Goal: Find contact information: Find contact information

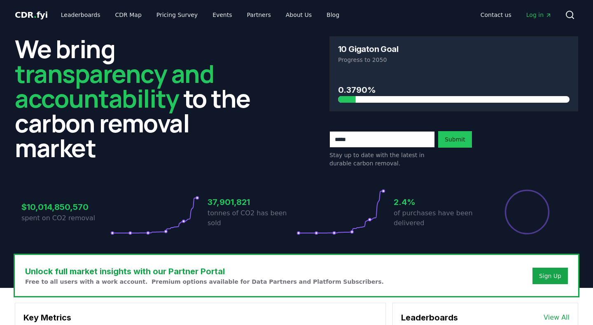
scroll to position [586, 0]
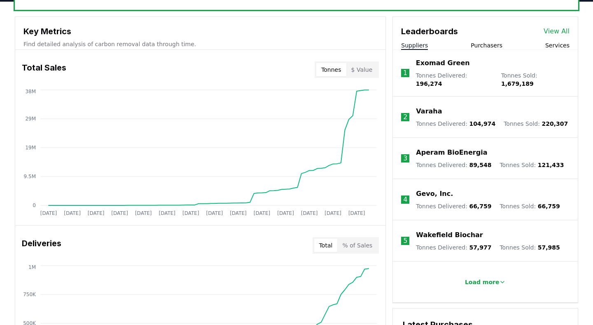
scroll to position [290, 0]
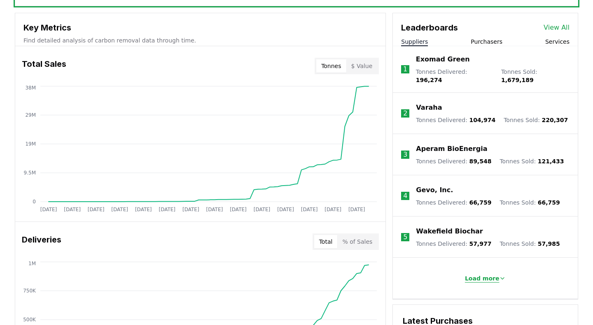
click at [474, 274] on p "Load more" at bounding box center [482, 278] width 35 height 8
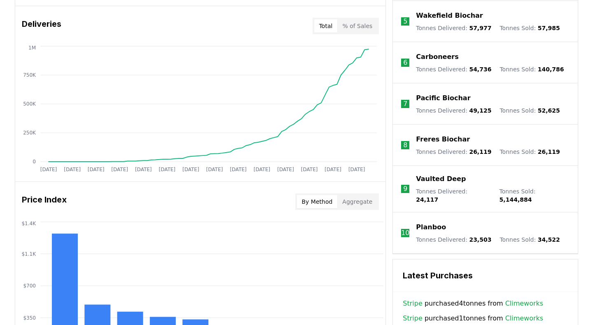
scroll to position [504, 0]
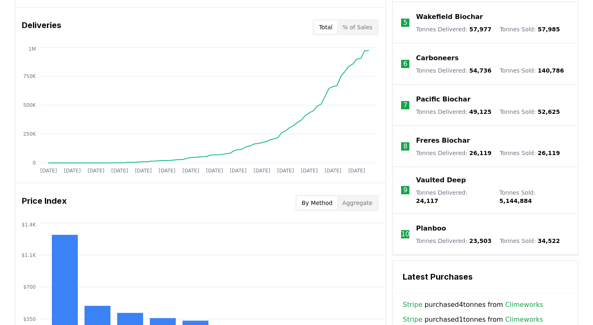
click at [449, 95] on p "Pacific Biochar" at bounding box center [443, 99] width 54 height 10
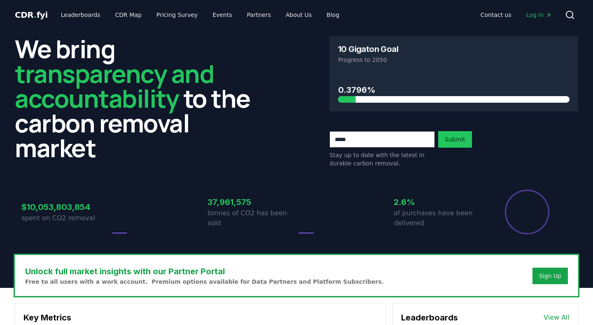
scroll to position [504, 0]
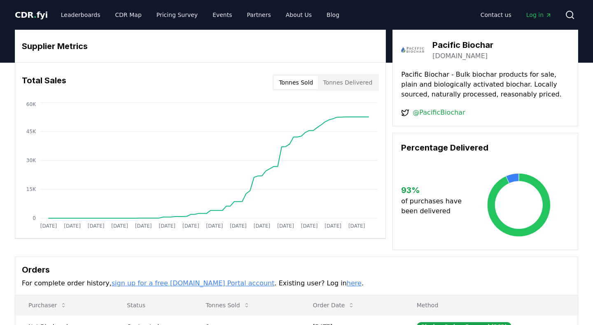
click at [447, 112] on link "@PacificBiochar" at bounding box center [439, 113] width 52 height 10
click at [459, 57] on link "[DOMAIN_NAME]" at bounding box center [460, 56] width 55 height 10
